Goal: Find specific page/section: Find specific page/section

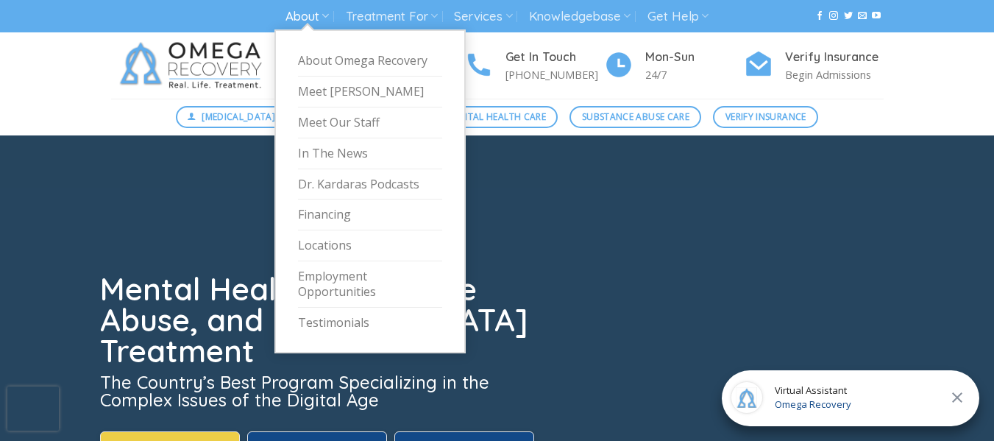
click at [316, 13] on link "About" at bounding box center [306, 16] width 43 height 27
click at [346, 118] on link "Meet Our Staff" at bounding box center [370, 122] width 144 height 31
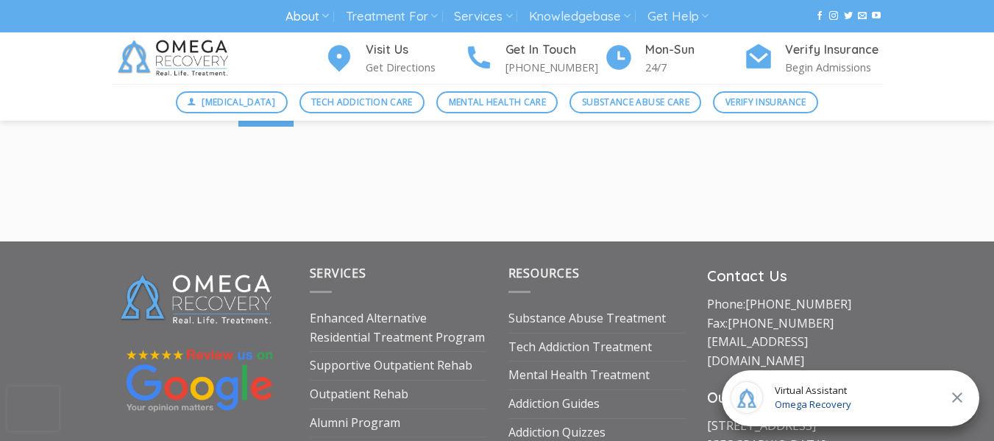
scroll to position [7218, 0]
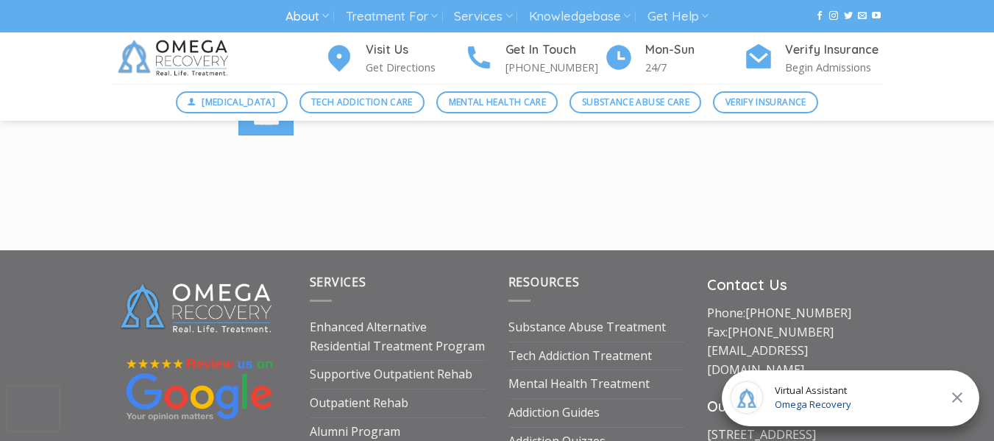
click at [210, 287] on img at bounding box center [199, 308] width 177 height 71
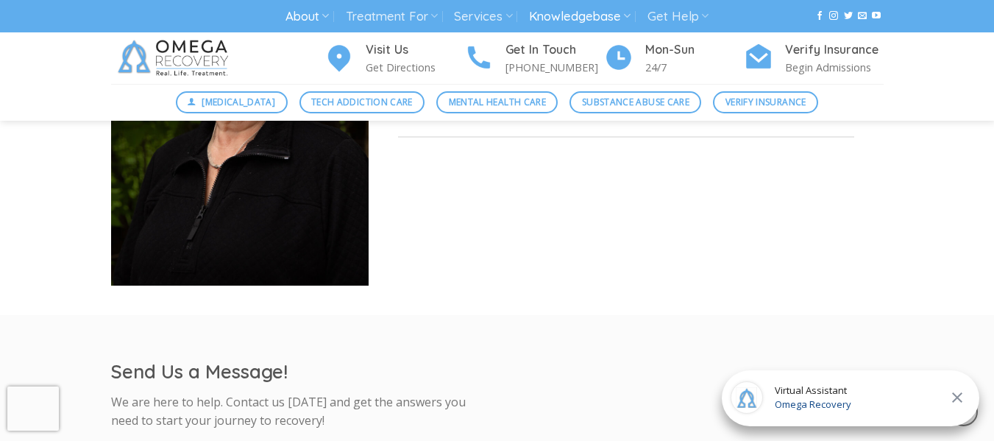
scroll to position [6217, 0]
